Goal: Communication & Community: Answer question/provide support

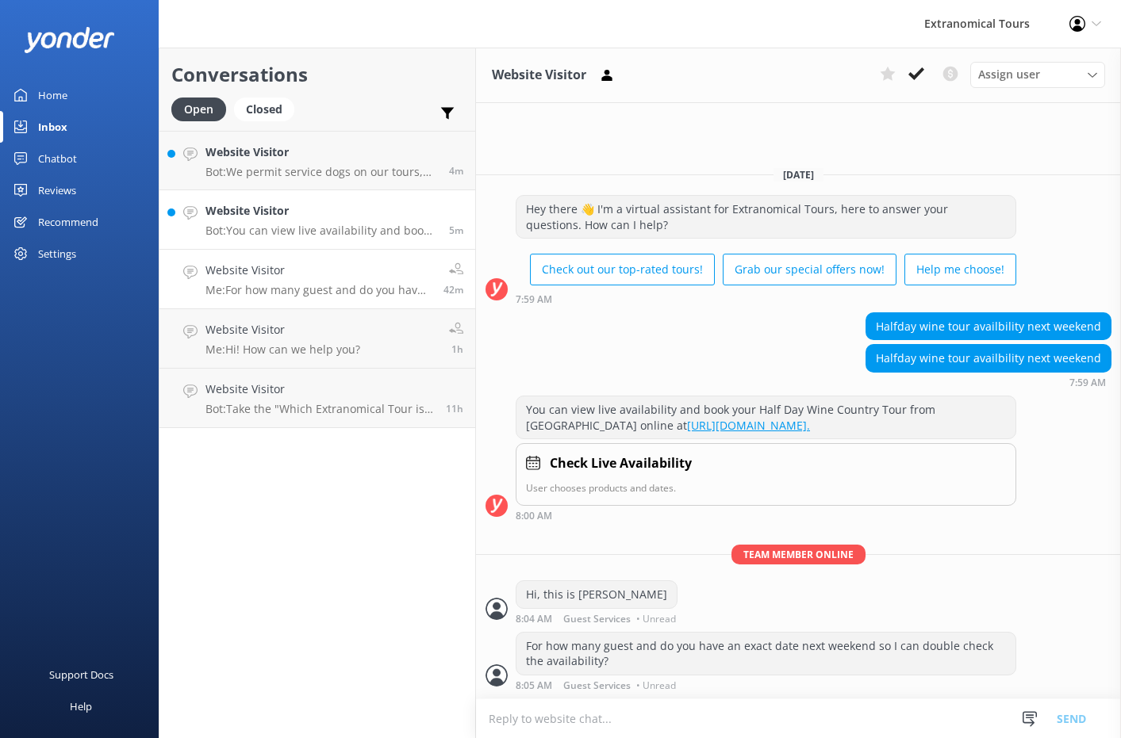
click at [328, 243] on link "Website Visitor Bot: You can view live availability and book wine tours online.…" at bounding box center [317, 219] width 316 height 59
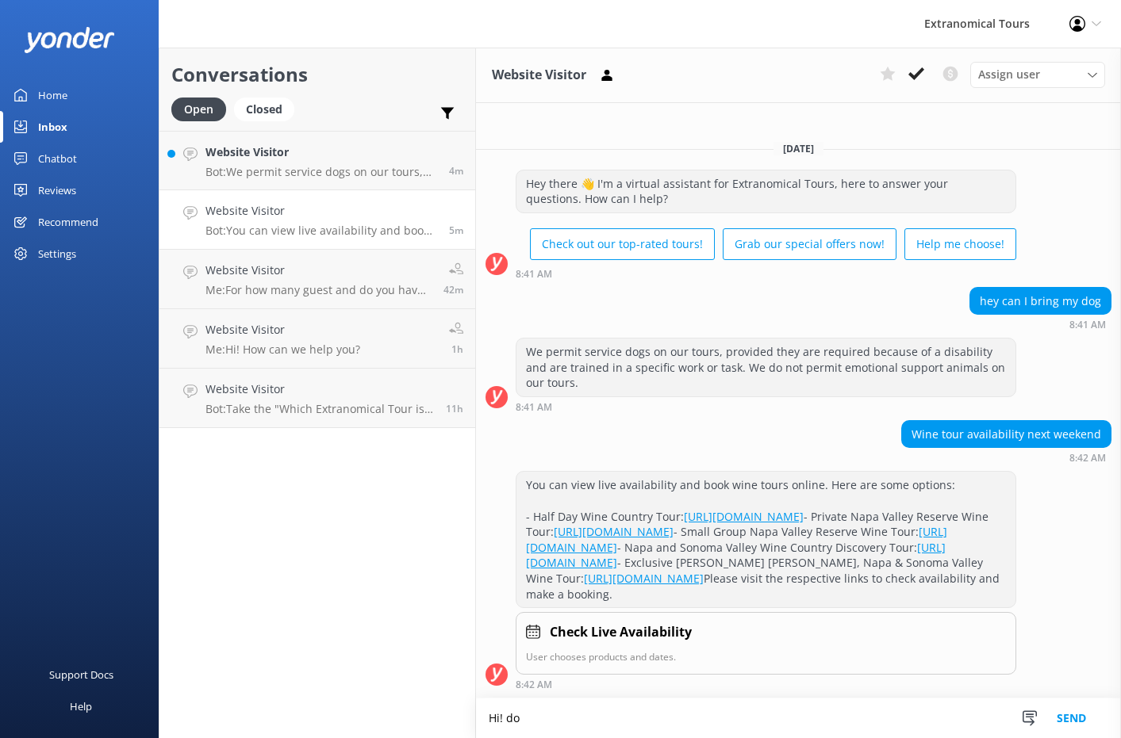
scroll to position [67, 0]
click at [768, 723] on textarea "Hi! do you have a date in mind so I can double check the availability th" at bounding box center [798, 719] width 645 height 40
click at [895, 728] on textarea "Hi! do you have a date in mind so I can double check our availability th" at bounding box center [798, 719] width 645 height 40
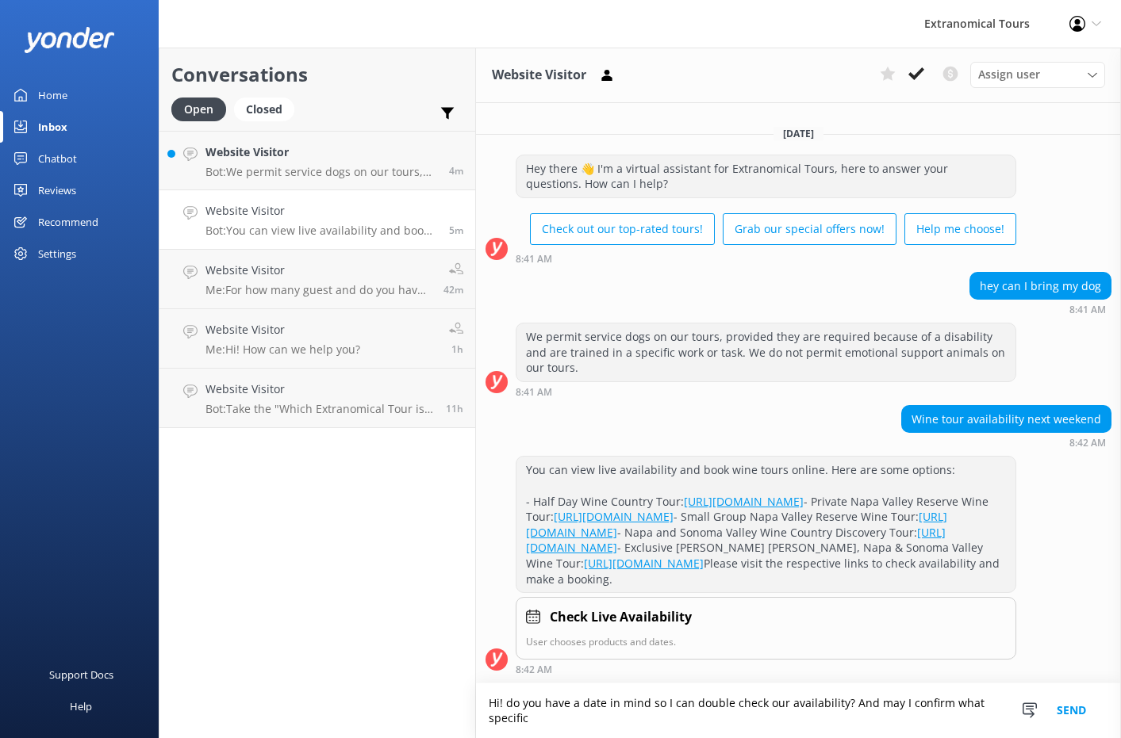
scroll to position [82, 0]
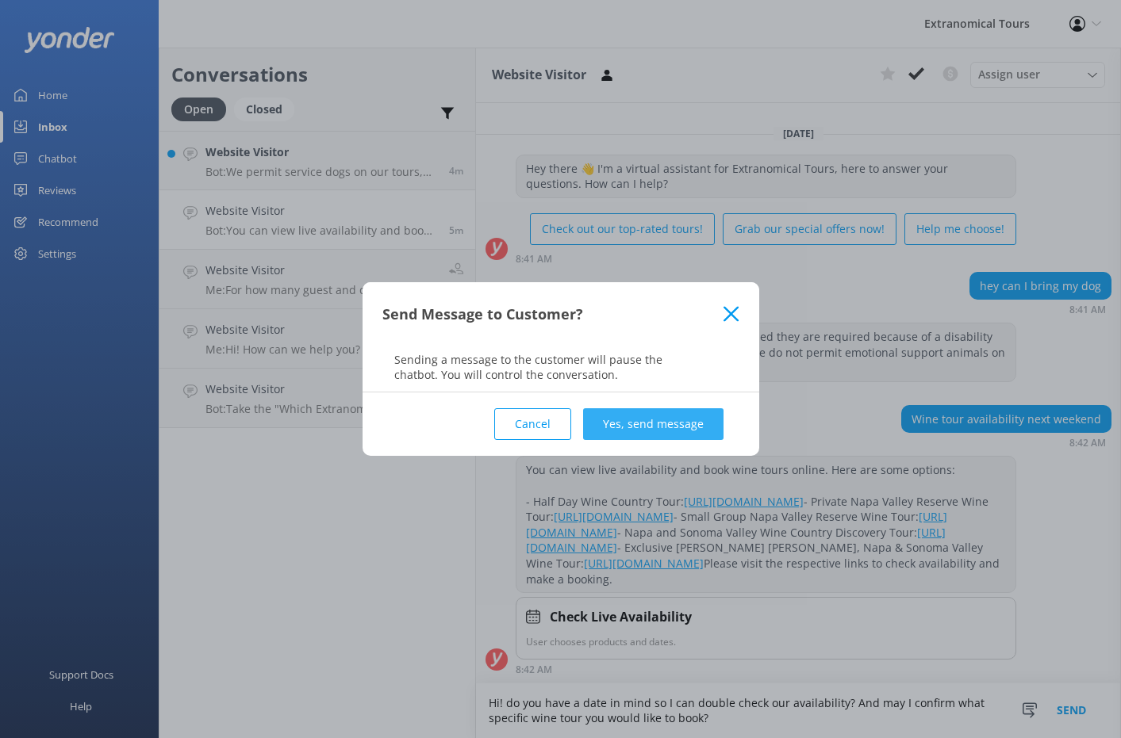
type textarea "Hi! do you have a date in mind so I can double check our availability? And may …"
click at [663, 408] on button "Yes, send message" at bounding box center [653, 424] width 140 height 32
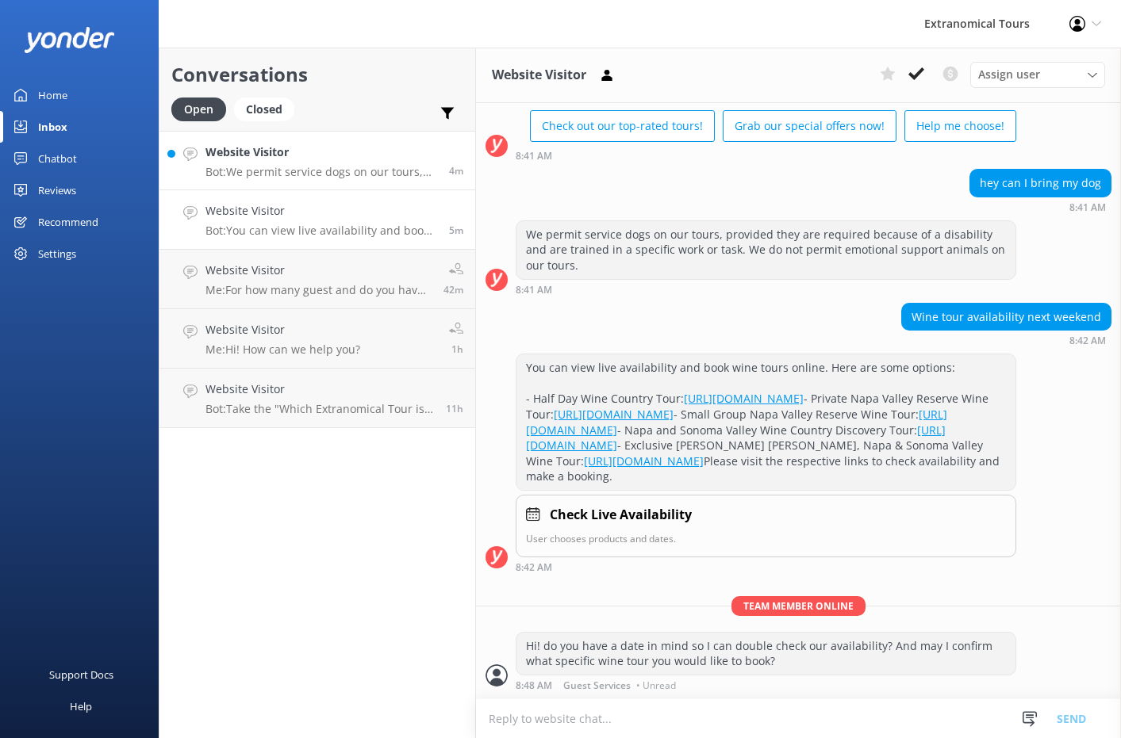
scroll to position [183, 0]
click at [335, 175] on p "Bot: We permit service dogs on our tours, provided they are required because of…" at bounding box center [321, 172] width 232 height 14
